Goal: Information Seeking & Learning: Learn about a topic

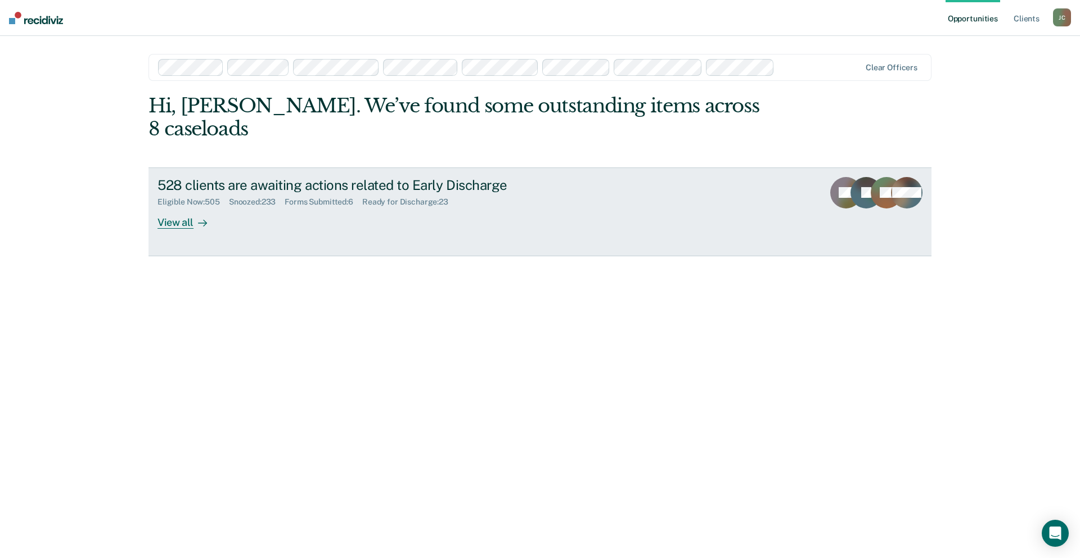
click at [399, 177] on div "528 clients are awaiting actions related to Early Discharge" at bounding box center [354, 185] width 395 height 16
